Goal: Task Accomplishment & Management: Manage account settings

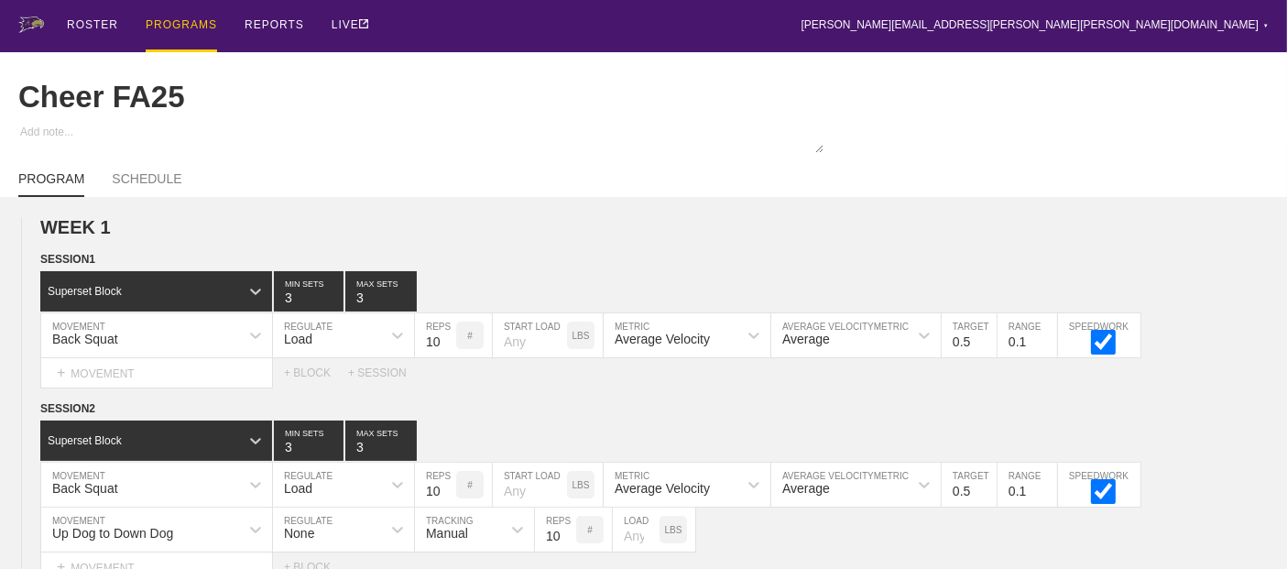
click at [171, 27] on div "PROGRAMS" at bounding box center [181, 26] width 71 height 52
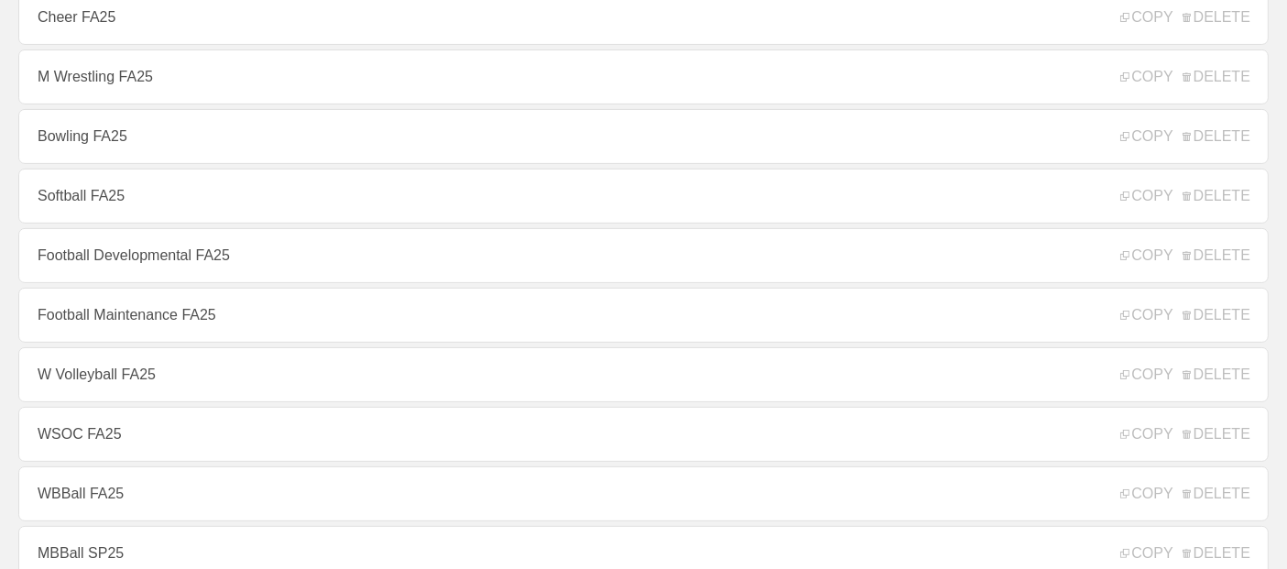
scroll to position [508, 0]
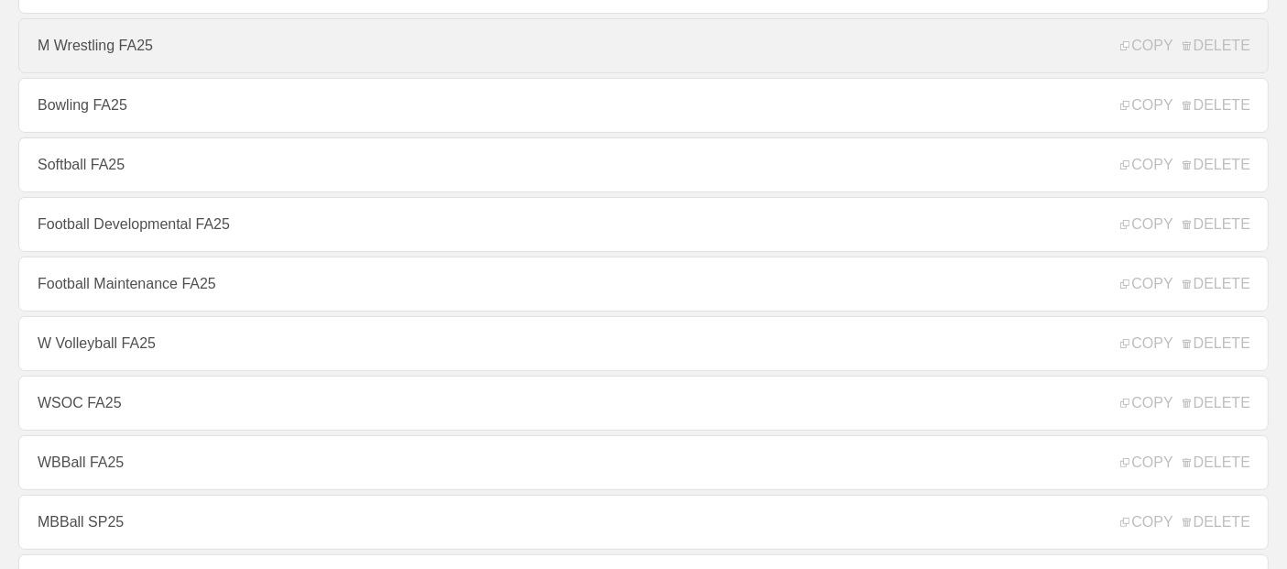
click at [129, 64] on link "M Wrestling FA25" at bounding box center [643, 45] width 1250 height 55
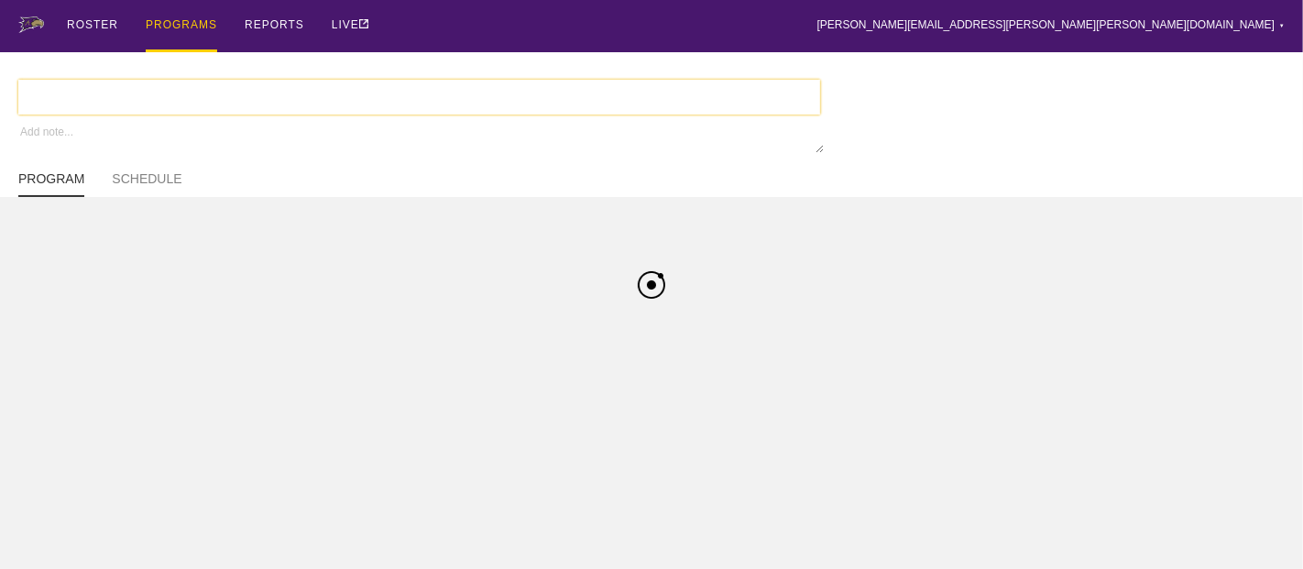
type textarea "x"
type input "M Wrestling FA25"
